Goal: Use online tool/utility: Utilize a website feature to perform a specific function

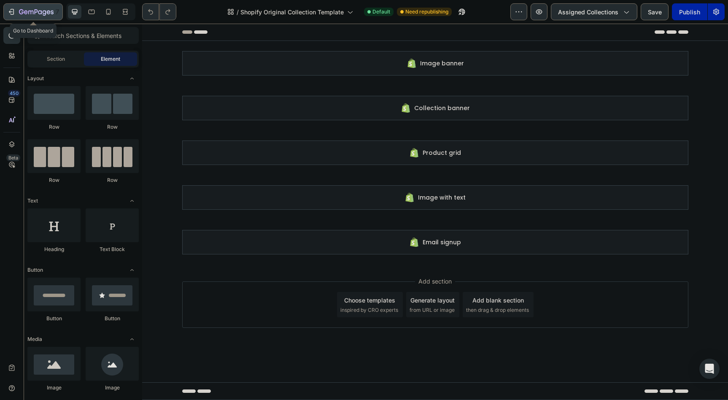
click at [9, 14] on icon "button" at bounding box center [11, 12] width 8 height 8
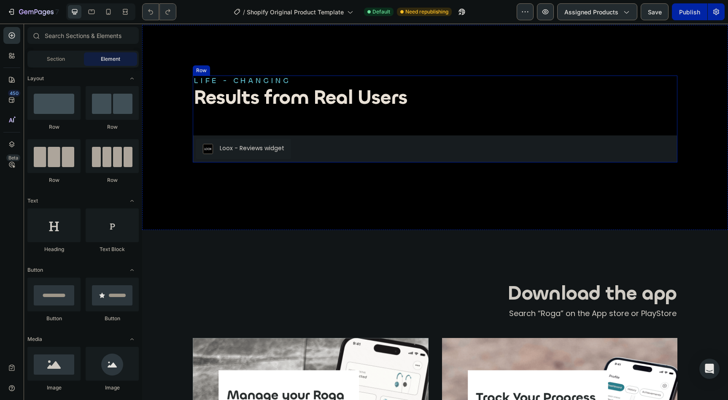
scroll to position [1377, 0]
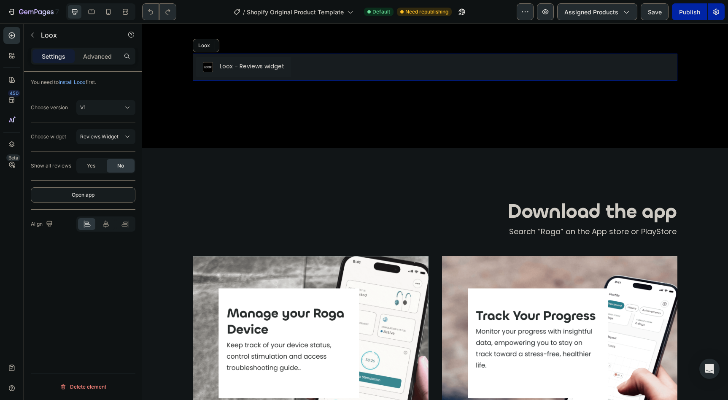
click at [247, 71] on div "Loox - Reviews widget" at bounding box center [252, 66] width 64 height 9
click at [123, 112] on button "V1" at bounding box center [105, 107] width 59 height 15
click at [97, 317] on div "You need to install Loox first. Choose version V1 Choose widget Reviews Widget …" at bounding box center [83, 248] width 118 height 352
click at [256, 71] on div "Loox - Reviews widget" at bounding box center [252, 66] width 64 height 9
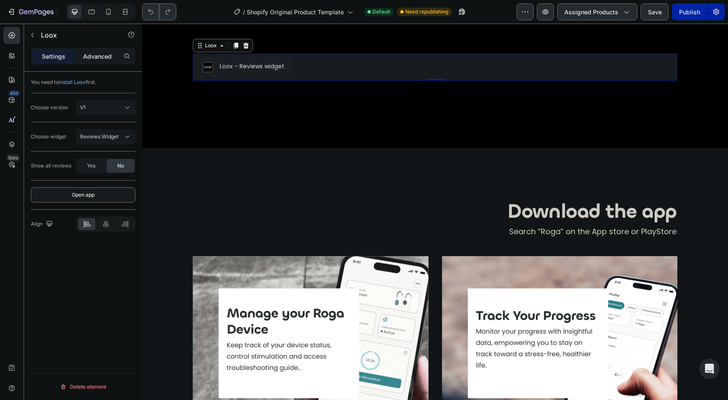
click at [97, 56] on p "Advanced" at bounding box center [97, 56] width 29 height 9
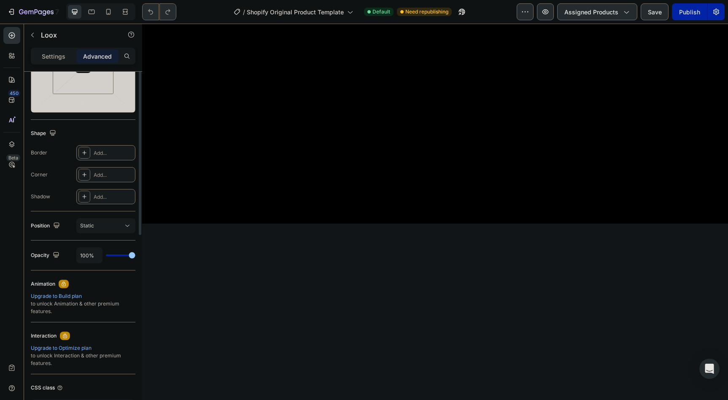
scroll to position [0, 0]
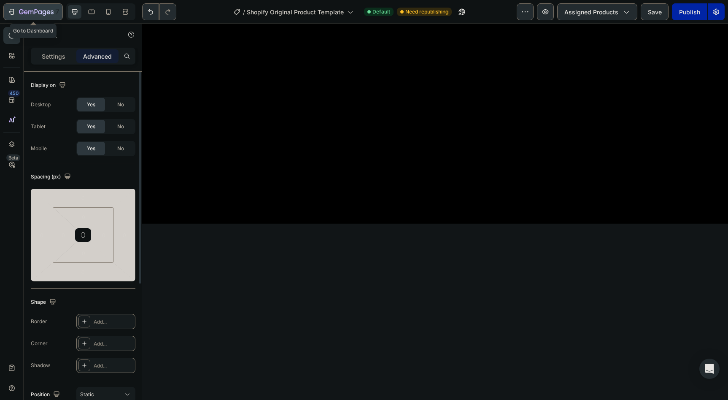
click at [35, 11] on icon "button" at bounding box center [36, 11] width 3 height 5
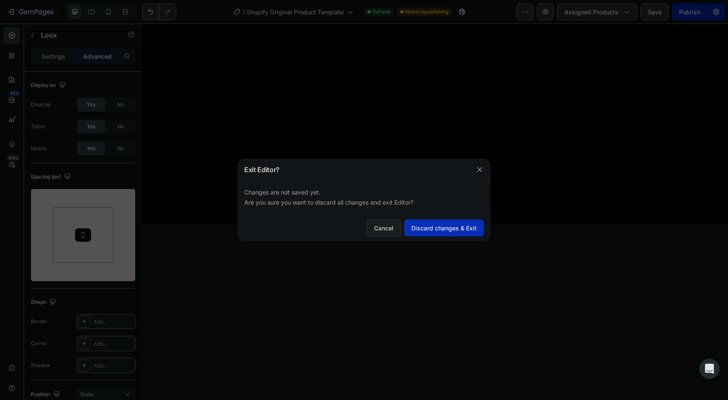
click at [441, 224] on div "Discard changes & Exit" at bounding box center [443, 227] width 65 height 9
